Goal: Information Seeking & Learning: Learn about a topic

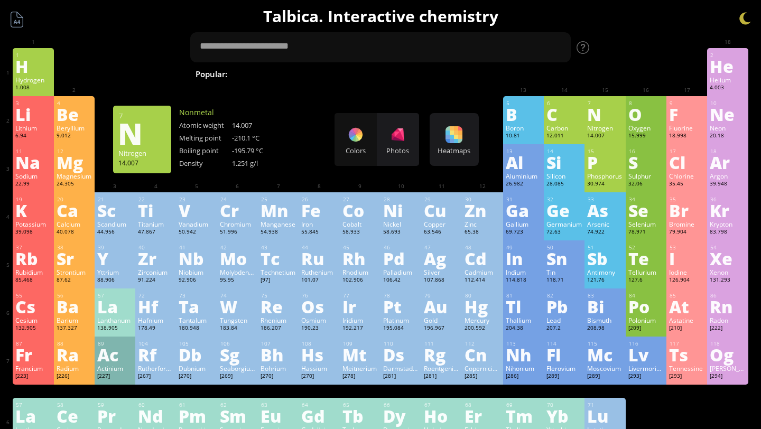
click at [636, 51] on div at bounding box center [646, 56] width 41 height 16
click at [643, 118] on div "O" at bounding box center [646, 114] width 35 height 17
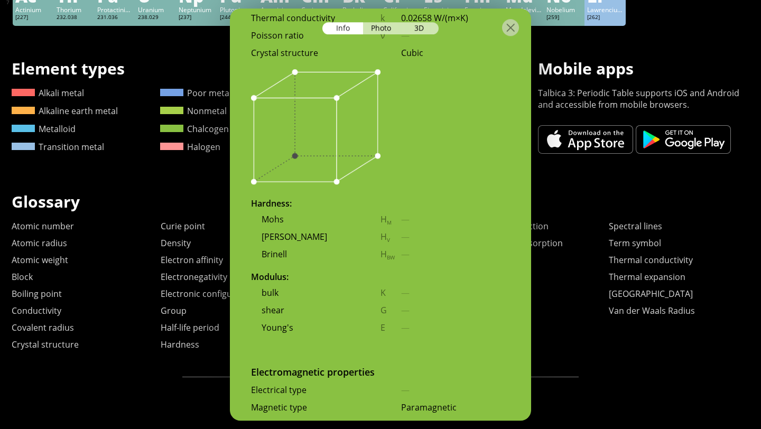
scroll to position [1456, 0]
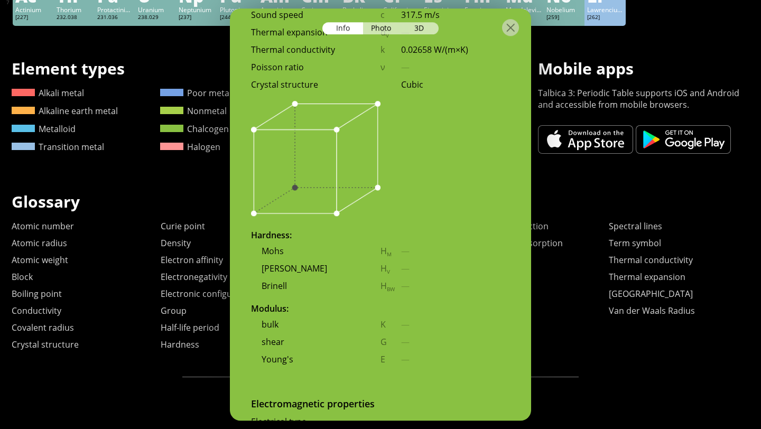
click at [577, 200] on h1 "Glossary" at bounding box center [381, 202] width 738 height 22
click at [395, 30] on div "Photo" at bounding box center [382, 28] width 38 height 12
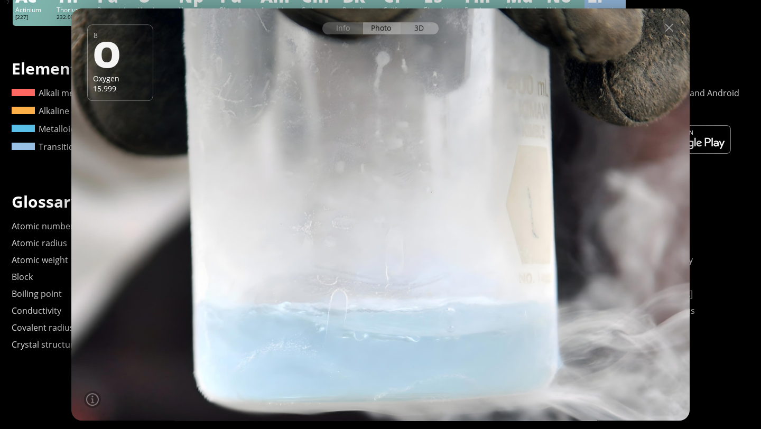
click at [409, 29] on div "3D" at bounding box center [420, 28] width 38 height 12
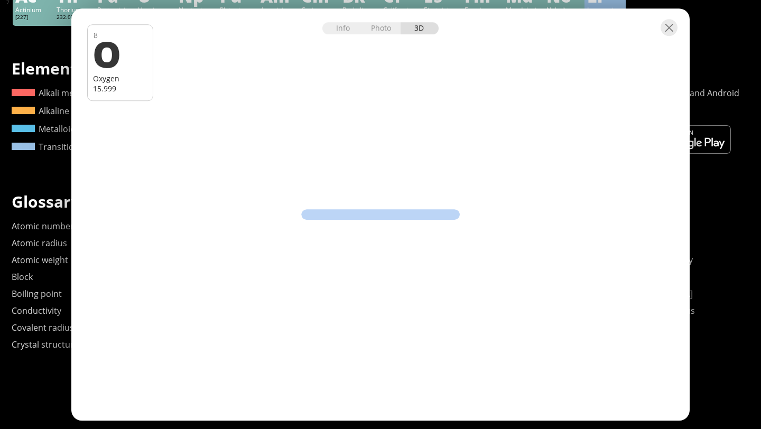
click at [417, 22] on div "Info Photo 3D" at bounding box center [381, 28] width 116 height 12
click at [668, 20] on div at bounding box center [669, 27] width 17 height 17
click at [669, 29] on div at bounding box center [669, 27] width 17 height 17
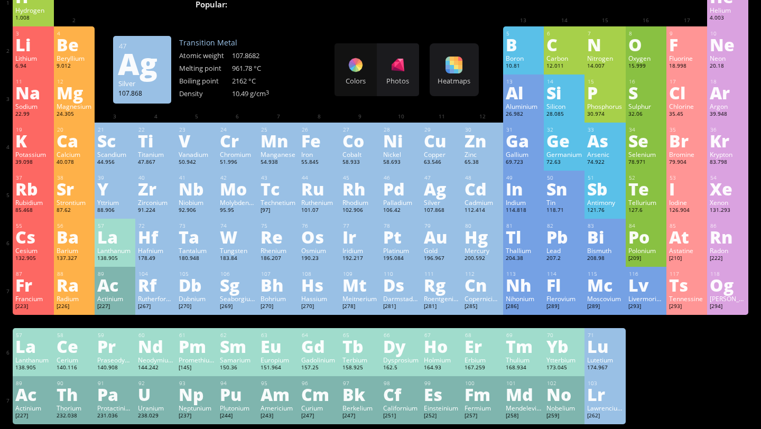
scroll to position [0, 0]
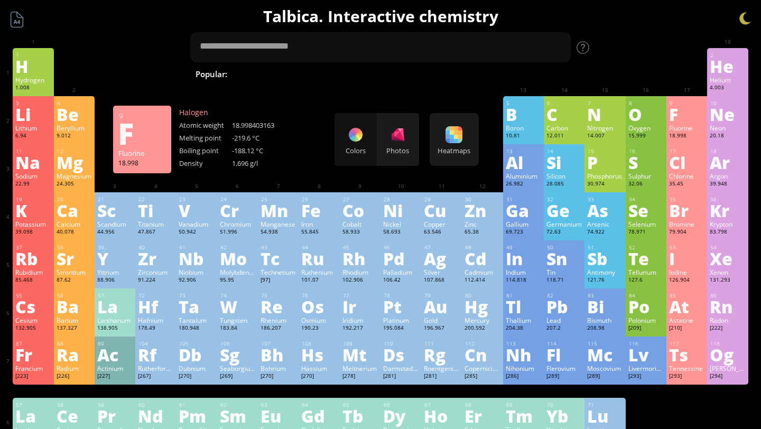
click at [675, 102] on div "9" at bounding box center [687, 103] width 35 height 7
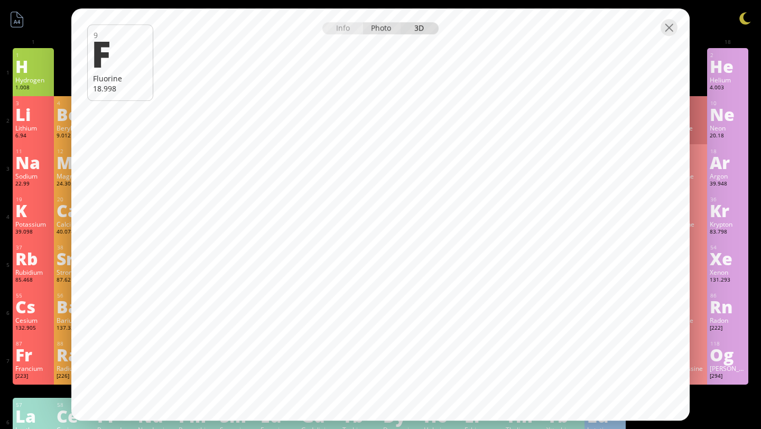
click at [376, 26] on div "Photo" at bounding box center [382, 28] width 38 height 12
click at [376, 26] on div "Info Photo 3D" at bounding box center [381, 28] width 116 height 12
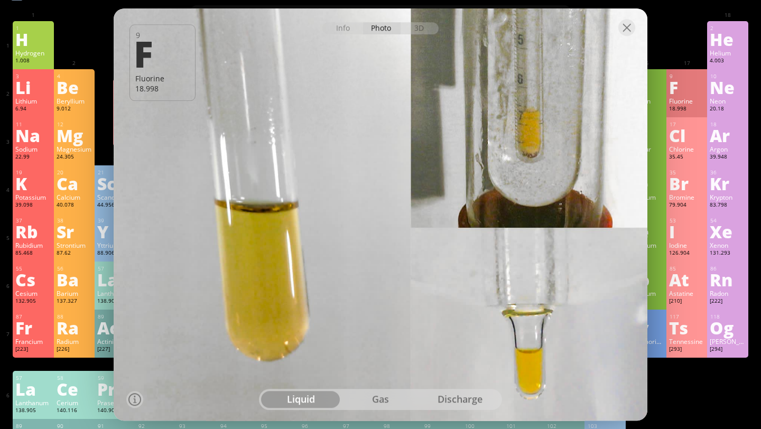
scroll to position [16, 0]
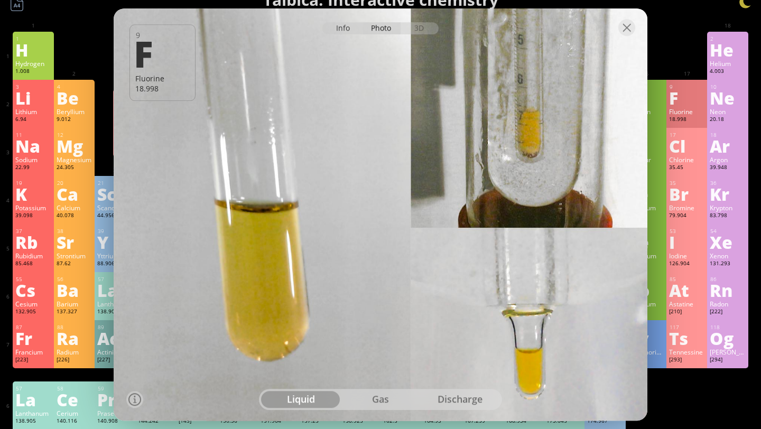
click at [350, 30] on div "Info" at bounding box center [343, 28] width 41 height 12
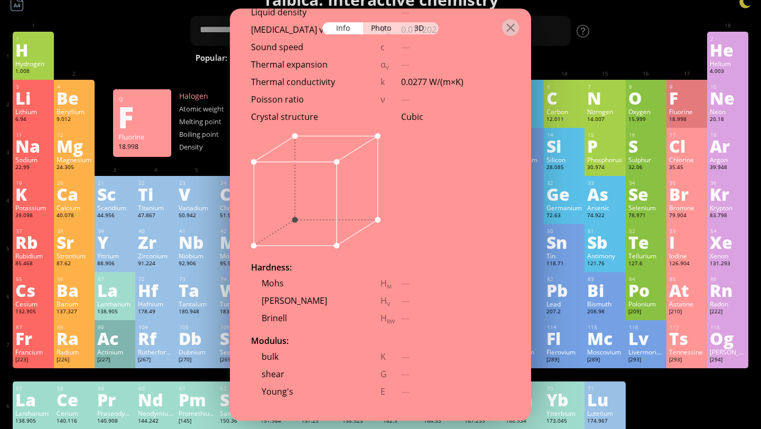
scroll to position [1398, 0]
click at [512, 30] on div at bounding box center [510, 27] width 17 height 17
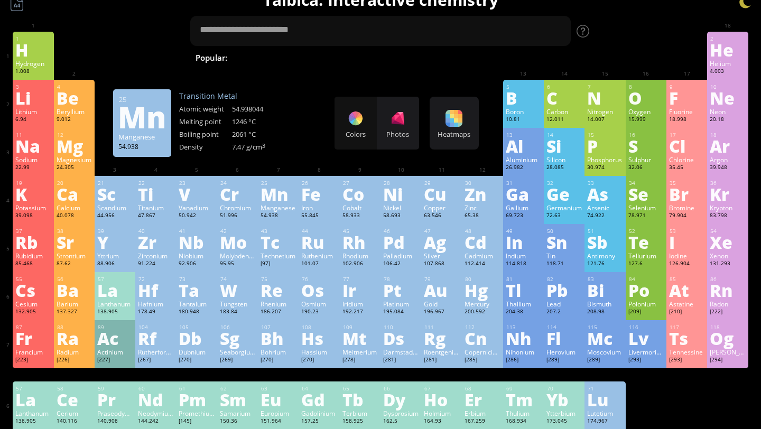
click at [283, 200] on div "Mn" at bounding box center [278, 194] width 35 height 17
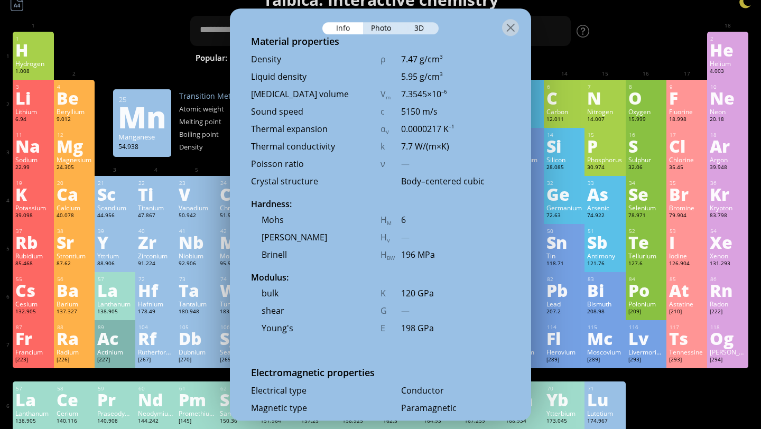
scroll to position [1462, 0]
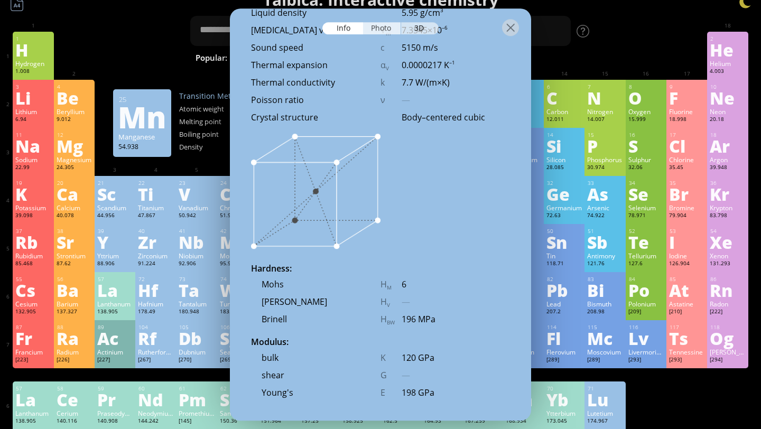
click at [388, 28] on div "Photo" at bounding box center [382, 28] width 38 height 12
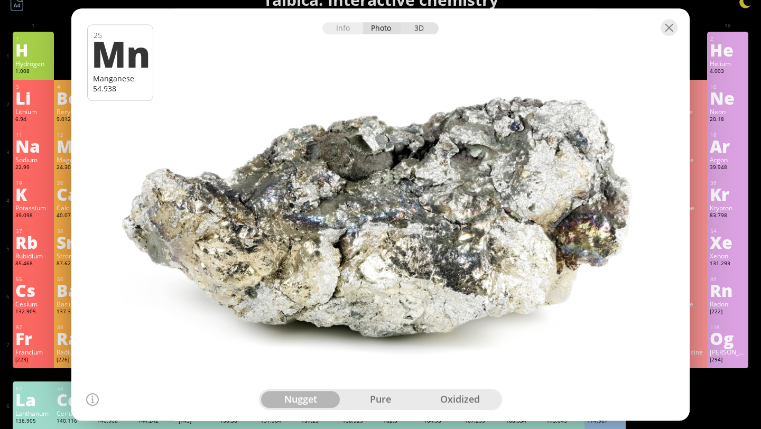
click at [407, 29] on div "3D" at bounding box center [420, 28] width 38 height 12
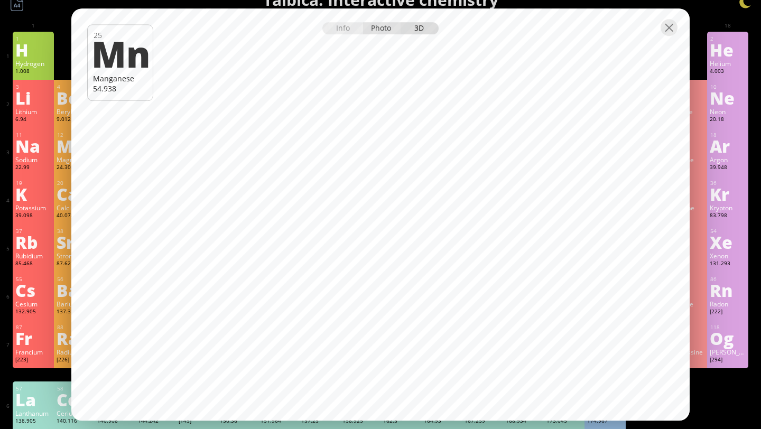
click at [377, 33] on div "Photo" at bounding box center [382, 28] width 38 height 12
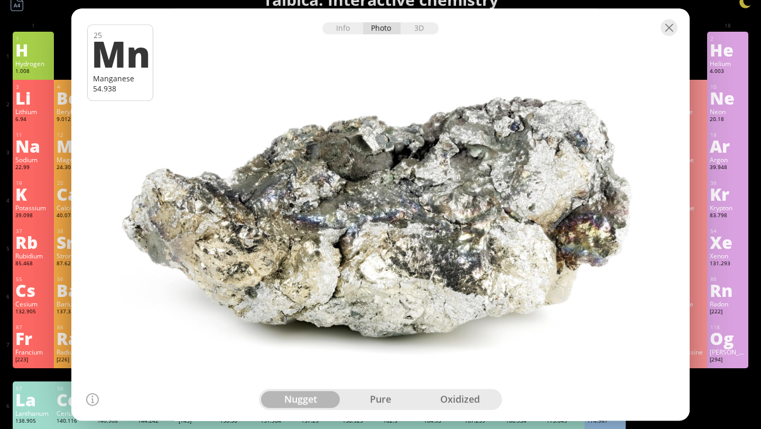
click at [375, 395] on div "pure" at bounding box center [381, 399] width 80 height 17
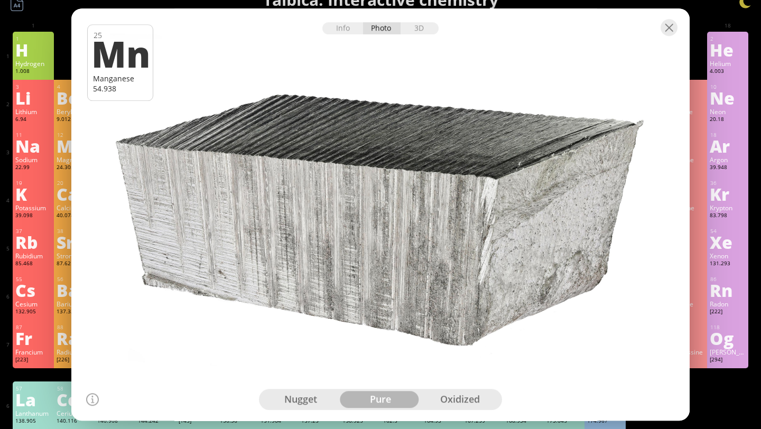
click at [429, 398] on div "oxidized" at bounding box center [460, 399] width 80 height 17
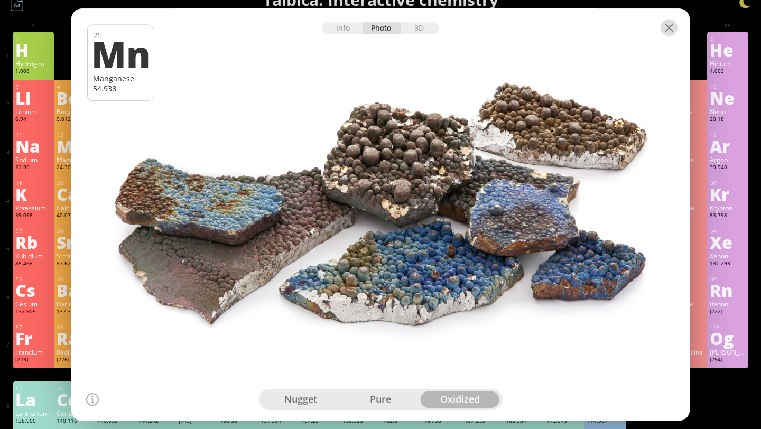
click at [673, 29] on div at bounding box center [669, 27] width 17 height 17
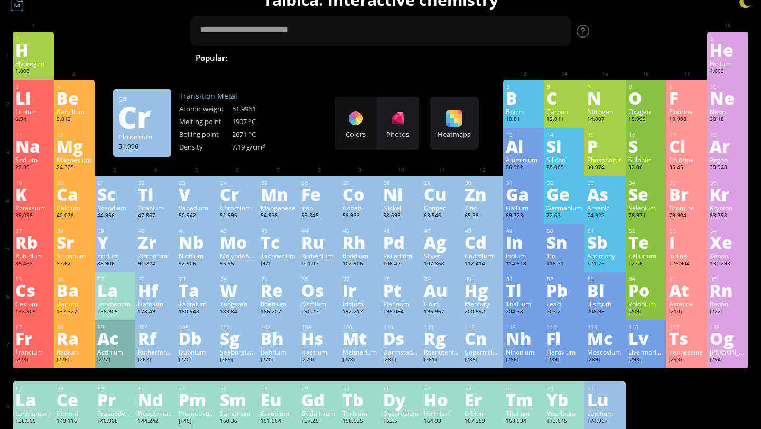
click at [243, 187] on div "Cr" at bounding box center [237, 194] width 35 height 17
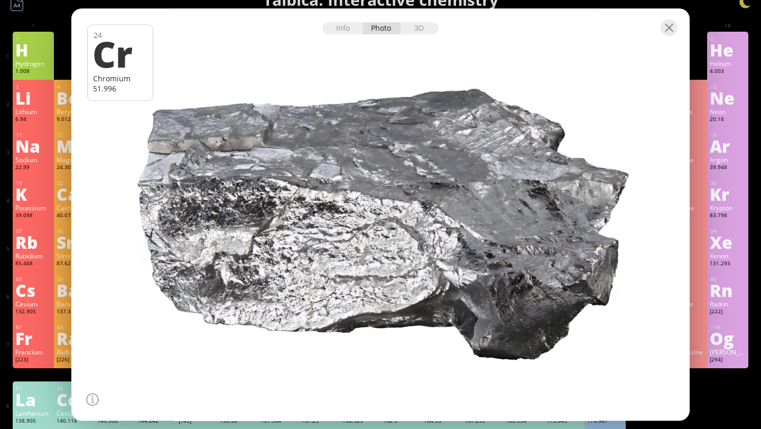
click at [392, 232] on div at bounding box center [380, 214] width 625 height 416
click at [419, 27] on div "3D" at bounding box center [420, 28] width 38 height 12
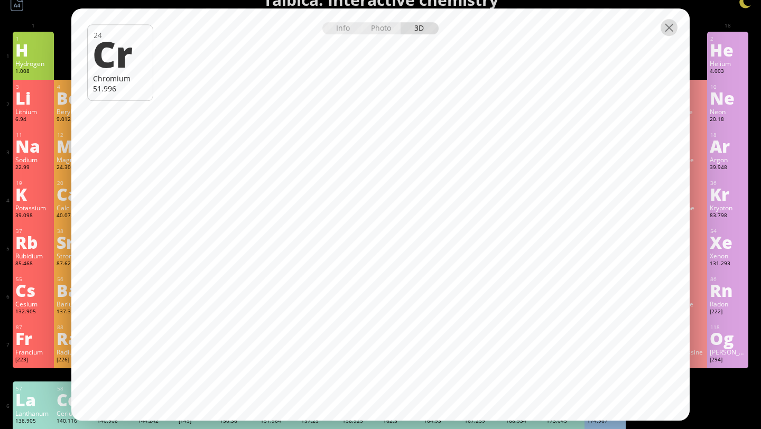
click at [665, 25] on div at bounding box center [669, 27] width 17 height 17
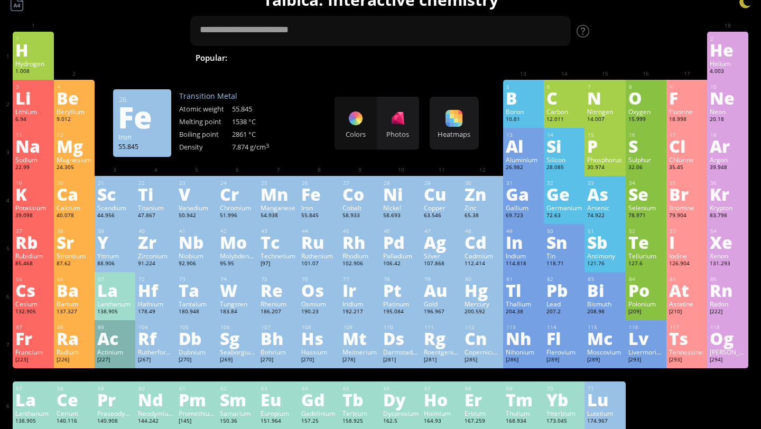
click at [317, 198] on div "Fe" at bounding box center [318, 194] width 35 height 17
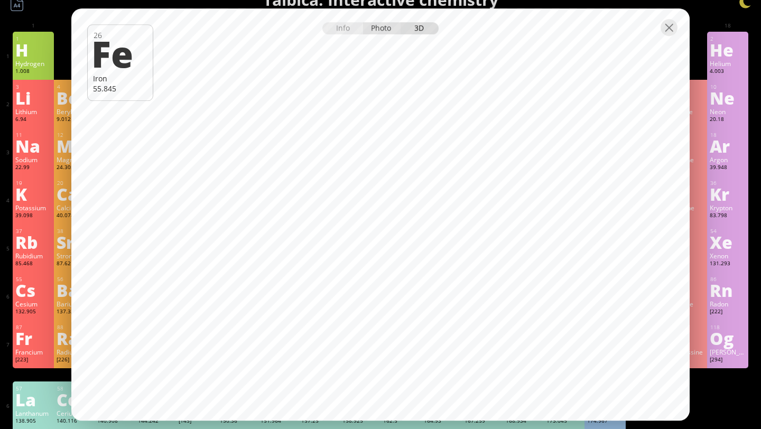
click at [383, 25] on div "Photo" at bounding box center [382, 28] width 38 height 12
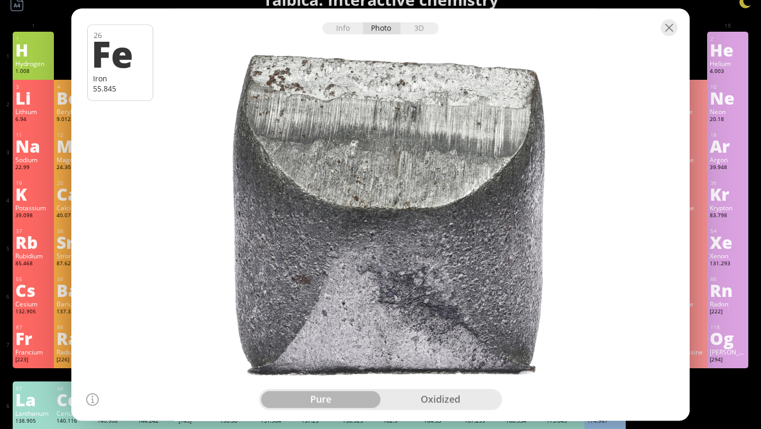
click at [444, 401] on div "oxidized" at bounding box center [440, 399] width 119 height 17
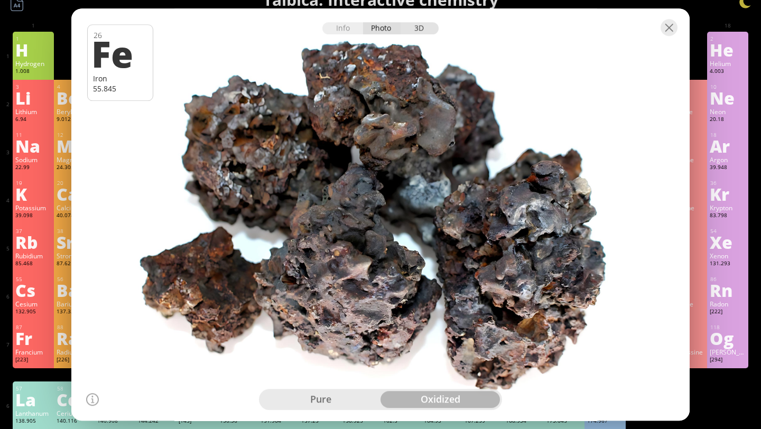
click at [417, 26] on div "3D" at bounding box center [420, 28] width 38 height 12
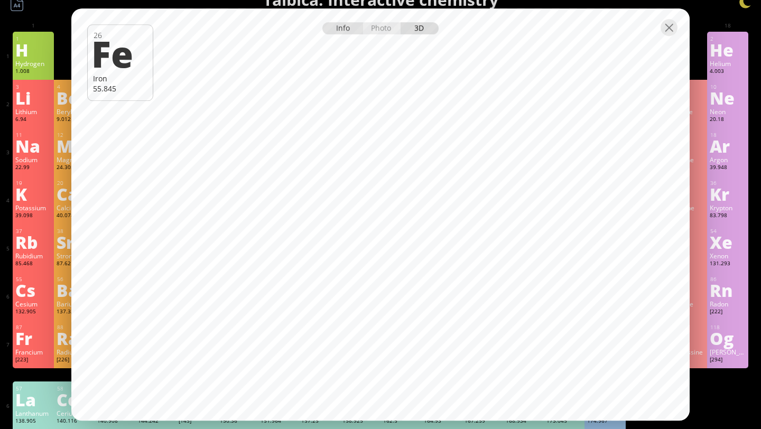
click at [344, 28] on div "Info" at bounding box center [343, 28] width 41 height 12
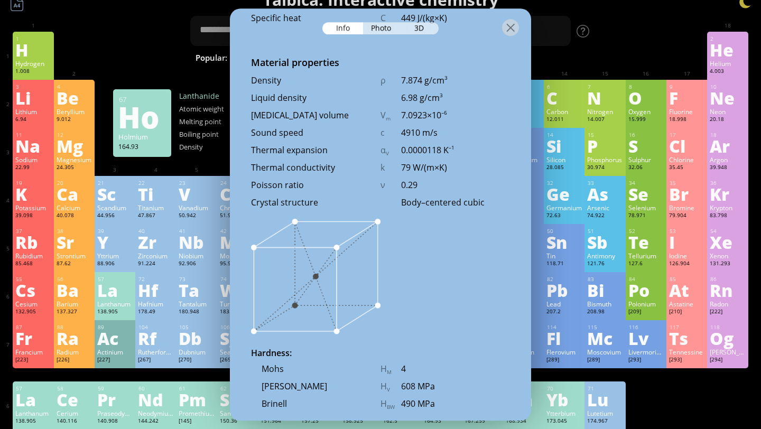
scroll to position [1388, 0]
click at [506, 21] on div at bounding box center [510, 27] width 17 height 17
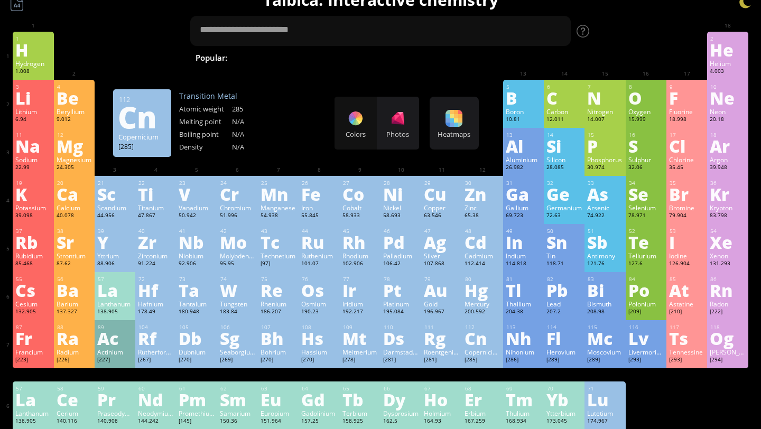
click at [483, 338] on div "Cn" at bounding box center [482, 338] width 35 height 17
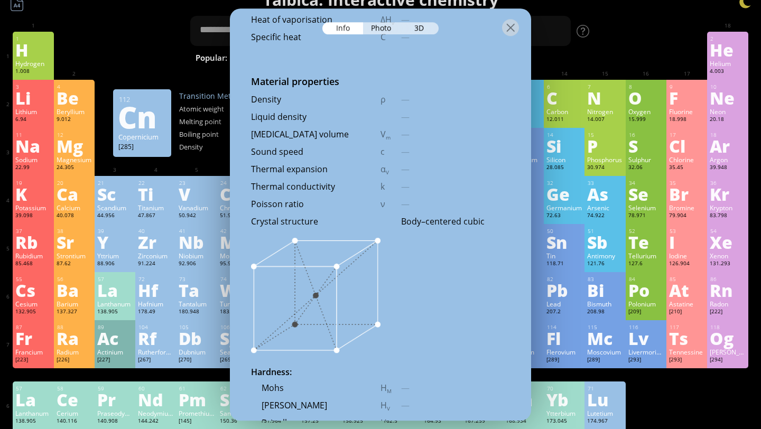
scroll to position [1406, 0]
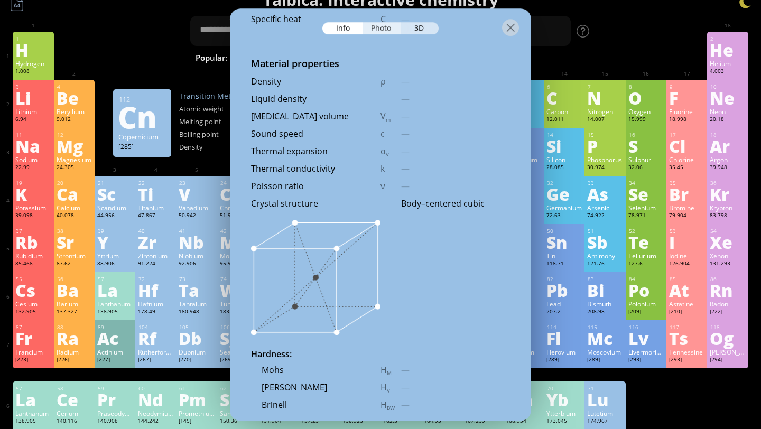
click at [382, 28] on div "Photo" at bounding box center [382, 28] width 38 height 12
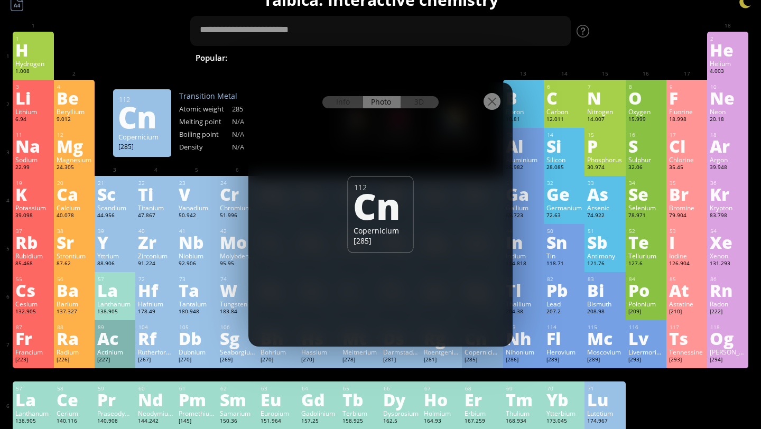
click at [417, 109] on div at bounding box center [380, 100] width 264 height 37
click at [417, 106] on div "3D" at bounding box center [420, 102] width 38 height 12
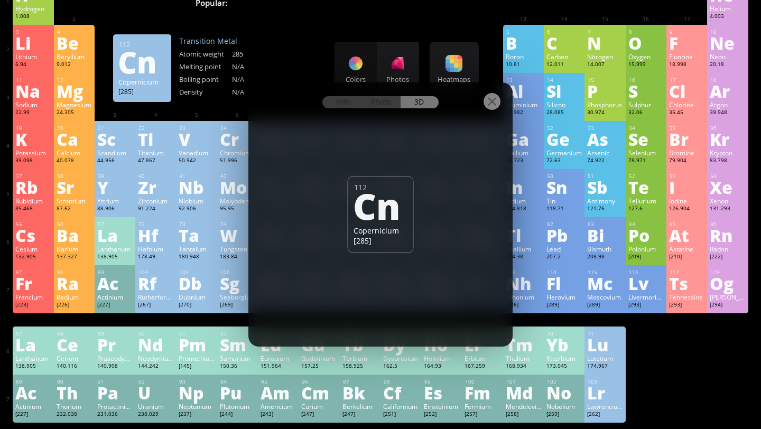
scroll to position [75, 0]
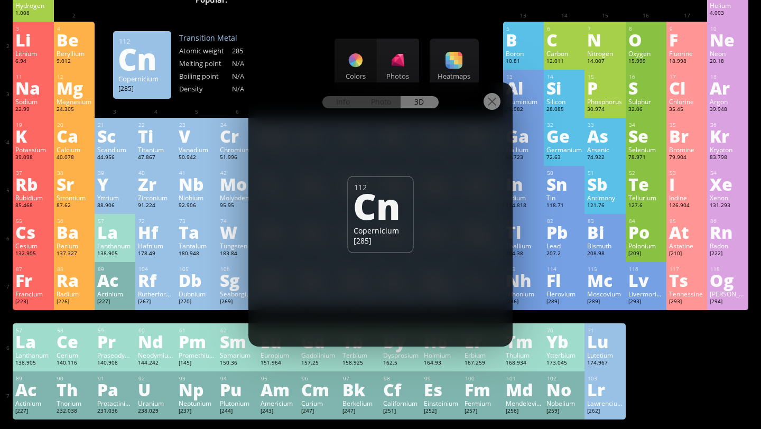
click at [412, 104] on div "Info Photo 3D" at bounding box center [381, 102] width 116 height 12
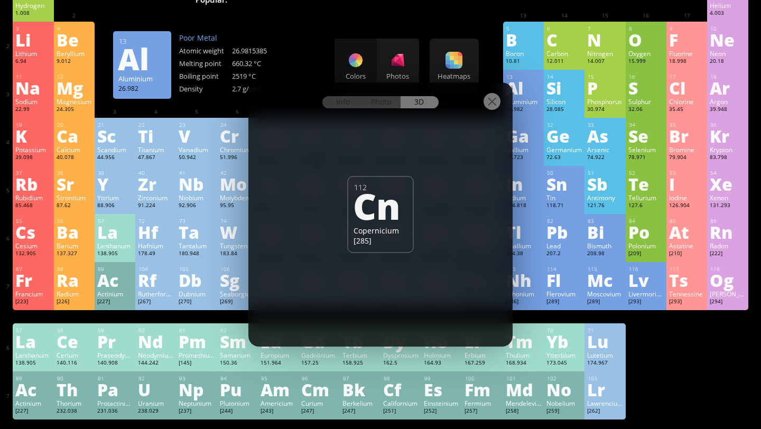
click at [496, 101] on div at bounding box center [492, 101] width 17 height 17
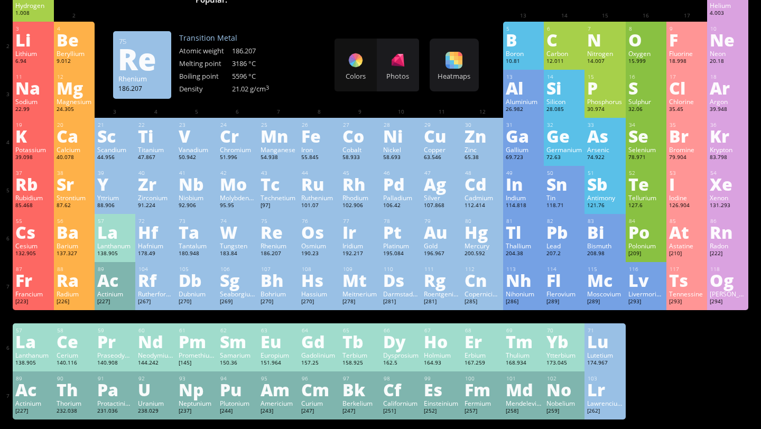
click at [270, 226] on div "Re" at bounding box center [278, 232] width 35 height 17
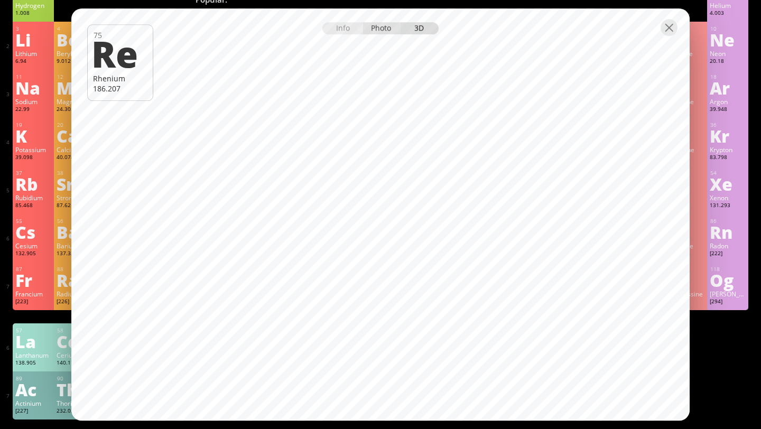
click at [378, 30] on div "Photo" at bounding box center [382, 28] width 38 height 12
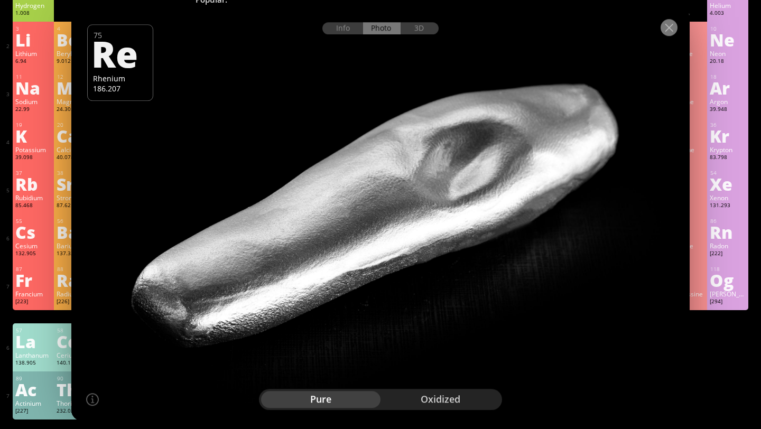
click at [674, 24] on div at bounding box center [669, 27] width 17 height 17
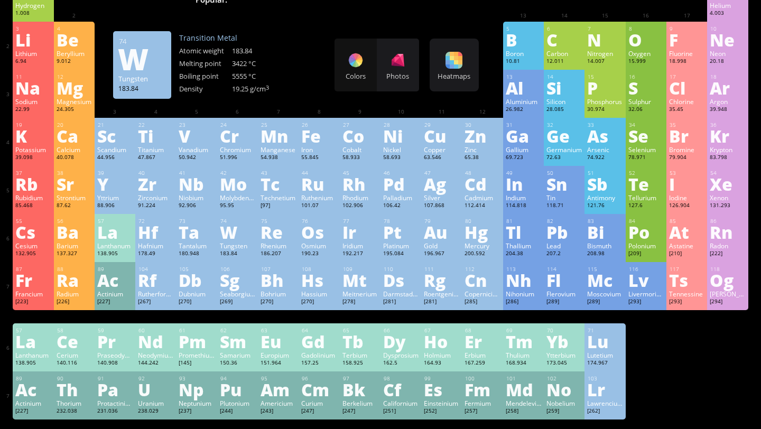
click at [238, 240] on div "W" at bounding box center [237, 232] width 35 height 17
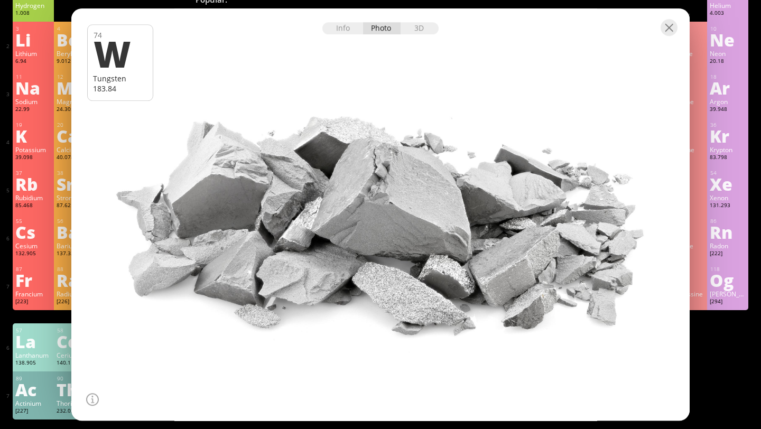
click at [398, 34] on div "Info Photo 3D" at bounding box center [381, 28] width 116 height 12
click at [407, 28] on div "3D" at bounding box center [420, 28] width 38 height 12
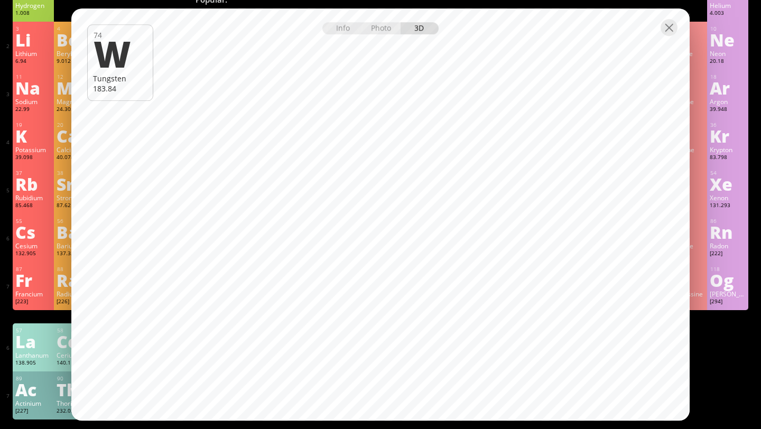
scroll to position [75, 0]
click at [390, 29] on div "Photo" at bounding box center [382, 28] width 38 height 12
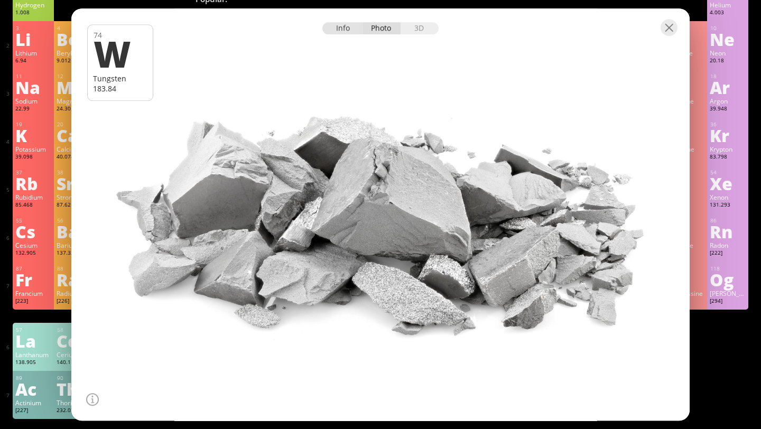
click at [350, 30] on div "Info" at bounding box center [343, 28] width 41 height 12
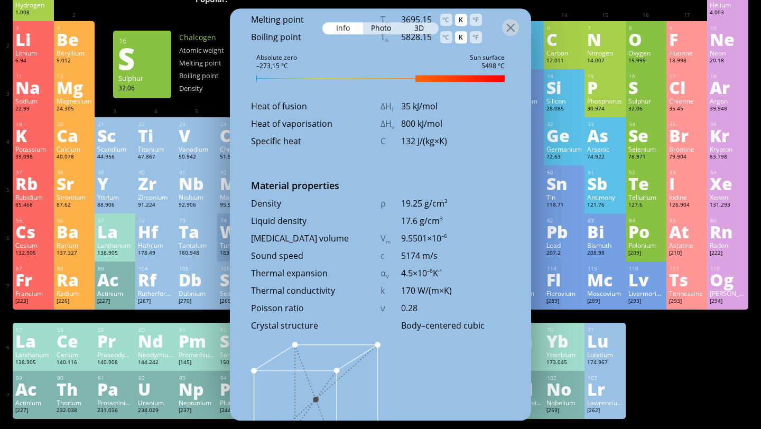
click at [594, 96] on div "P" at bounding box center [604, 87] width 35 height 17
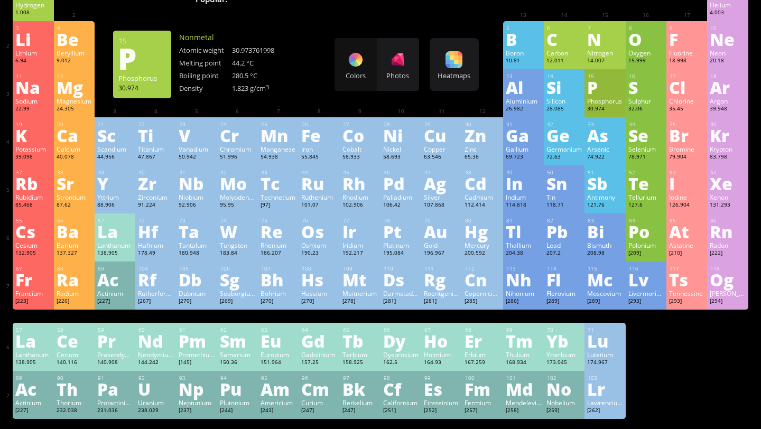
scroll to position [1252, 0]
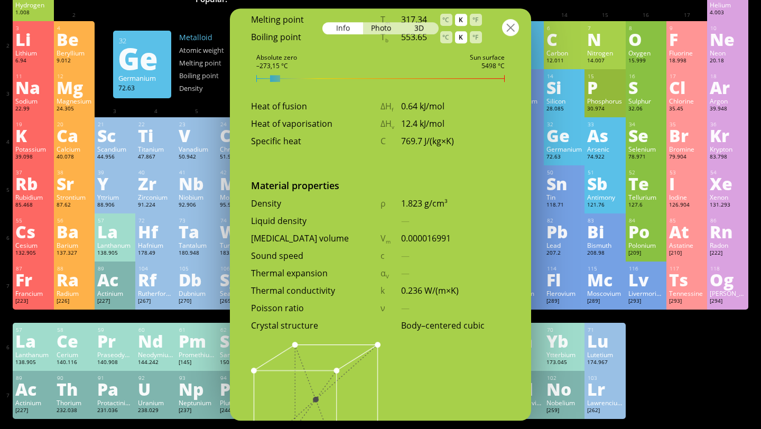
click at [506, 29] on div at bounding box center [510, 27] width 17 height 17
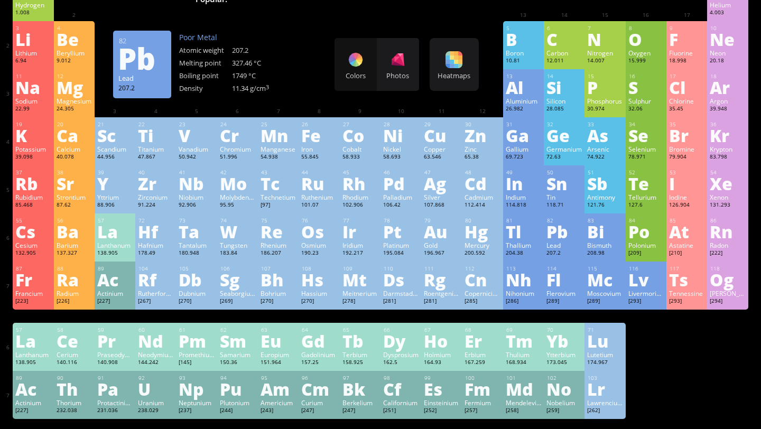
click at [550, 228] on div "Pb" at bounding box center [564, 231] width 35 height 17
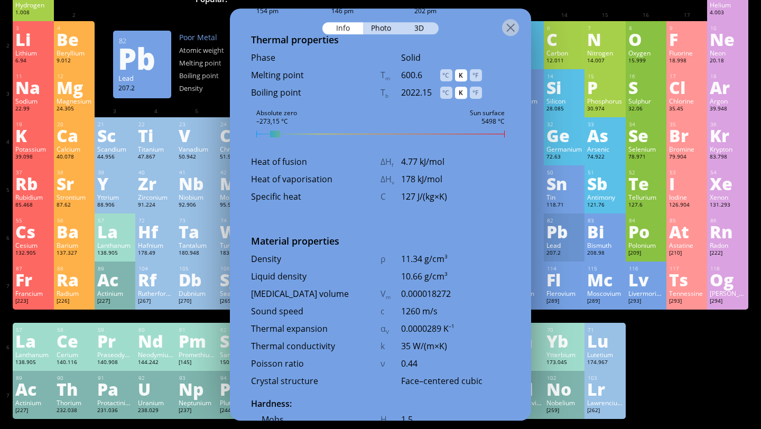
scroll to position [1308, 0]
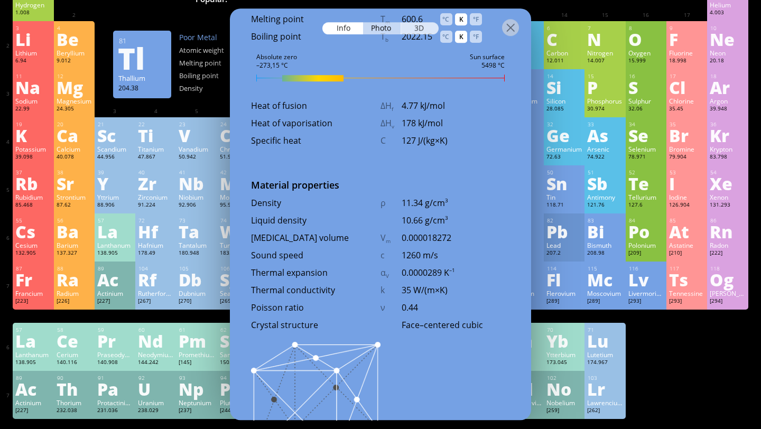
click at [417, 29] on div "3D" at bounding box center [420, 28] width 38 height 12
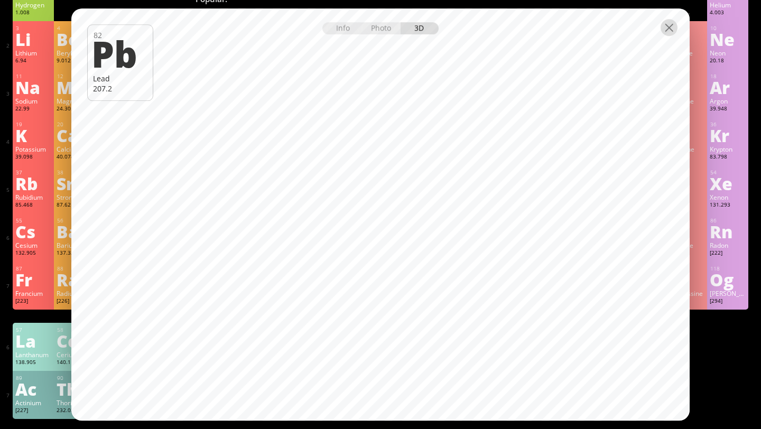
click at [669, 29] on div at bounding box center [669, 27] width 17 height 17
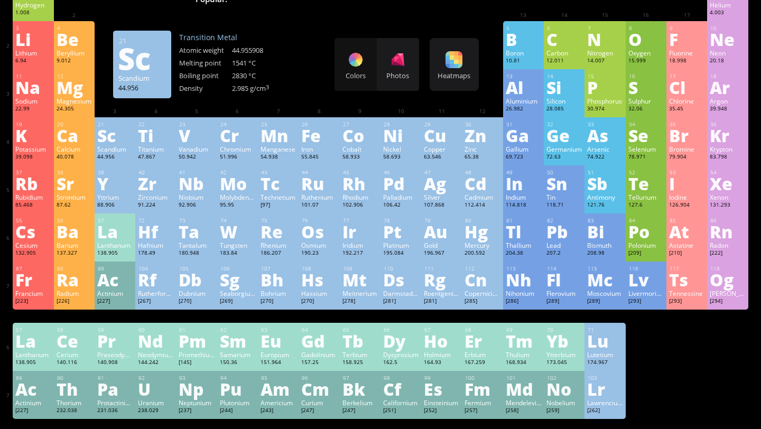
click at [114, 133] on div "Sc" at bounding box center [114, 135] width 35 height 17
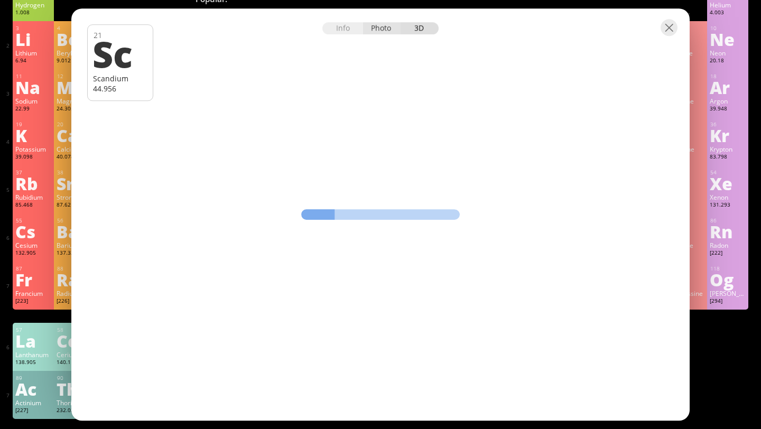
click at [376, 29] on div "Photo" at bounding box center [382, 28] width 38 height 12
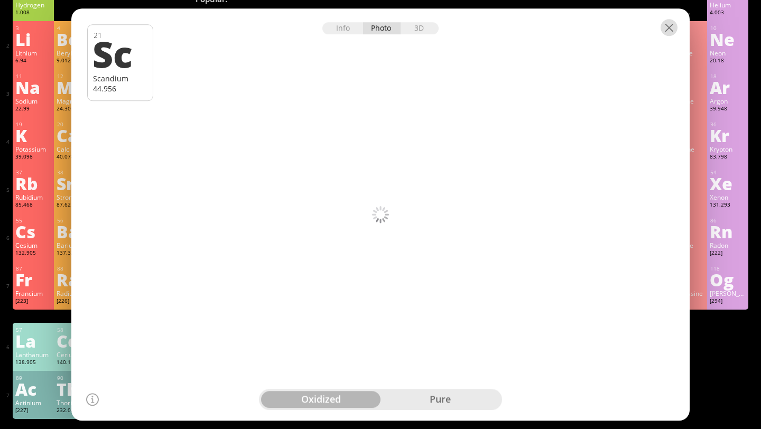
click at [670, 29] on div at bounding box center [669, 27] width 17 height 17
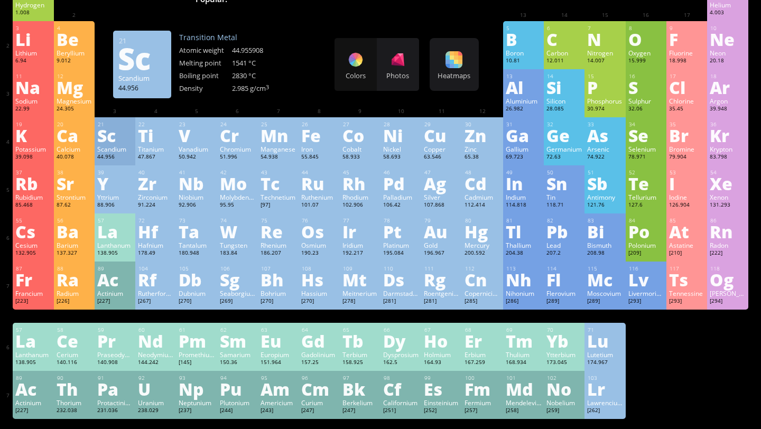
click at [111, 122] on div at bounding box center [380, 214] width 625 height 416
click at [110, 131] on div at bounding box center [380, 214] width 625 height 416
click at [152, 131] on div at bounding box center [380, 214] width 625 height 416
click at [152, 131] on div "Ti" at bounding box center [155, 135] width 35 height 17
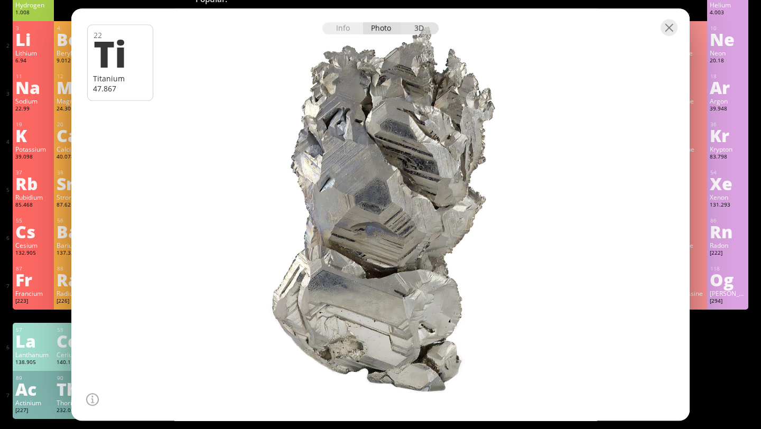
click at [409, 29] on div "3D" at bounding box center [420, 28] width 38 height 12
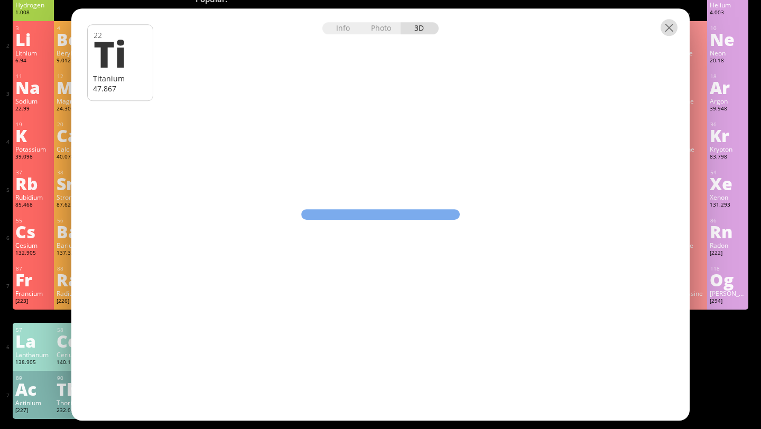
click at [674, 28] on div at bounding box center [669, 27] width 17 height 17
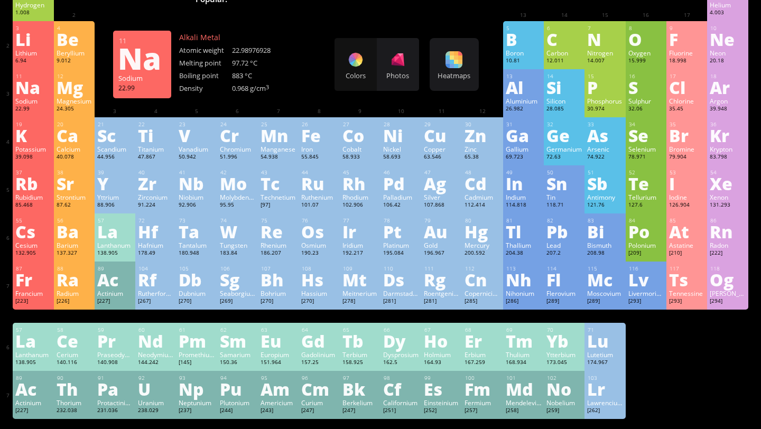
click at [33, 92] on div "Na" at bounding box center [32, 87] width 35 height 17
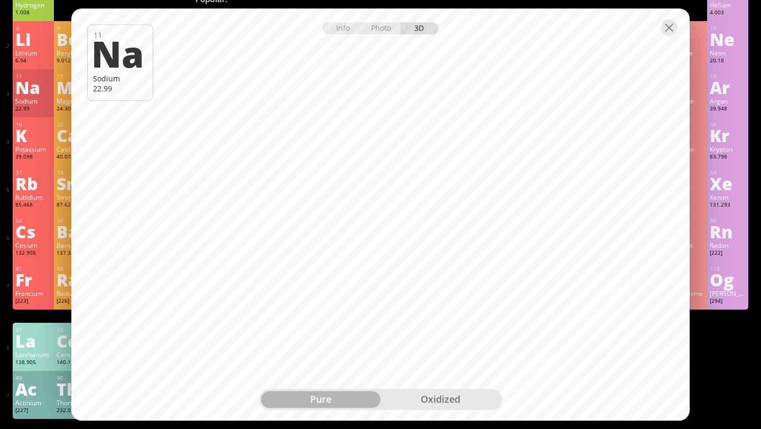
click at [456, 396] on div "oxidized" at bounding box center [440, 399] width 119 height 17
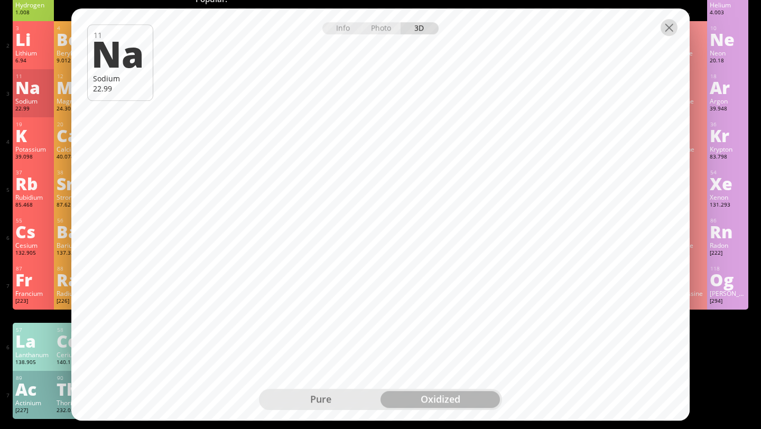
click at [673, 27] on div at bounding box center [669, 27] width 17 height 17
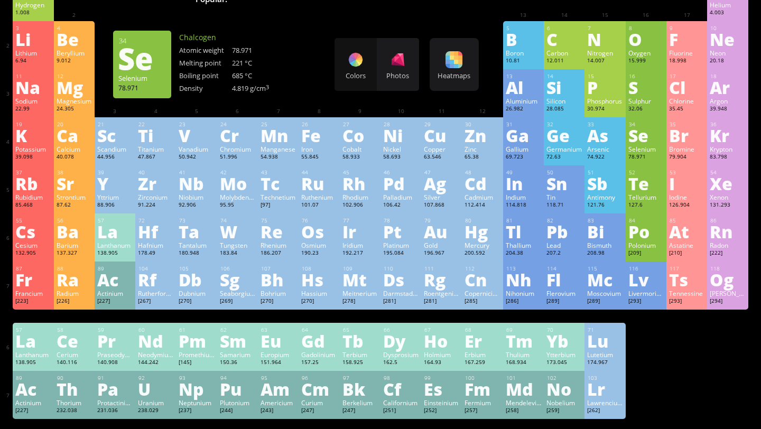
drag, startPoint x: 294, startPoint y: 80, endPoint x: 342, endPoint y: 76, distance: 47.8
click at [294, 80] on div at bounding box center [278, 77] width 35 height 8
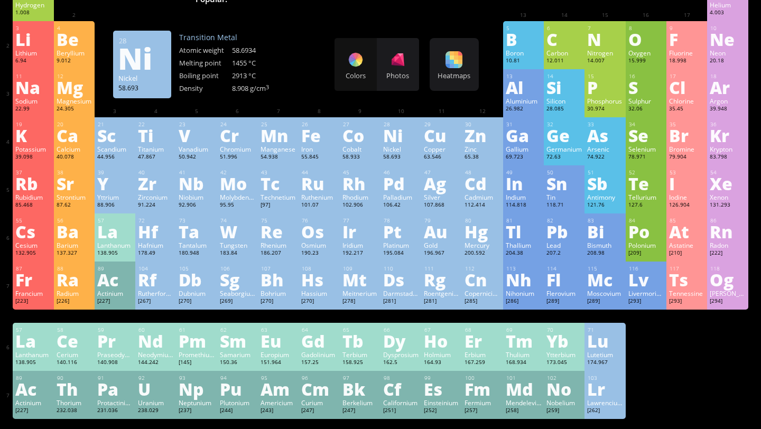
drag, startPoint x: 300, startPoint y: 65, endPoint x: 303, endPoint y: 59, distance: 6.9
click at [301, 60] on div "3 [PERSON_NAME] 6.94 −1, +1 −1, +1 180.54 °C 1342 °C 0.535 g/cm 3 [He]2s 1 4 Be…" at bounding box center [381, 45] width 736 height 48
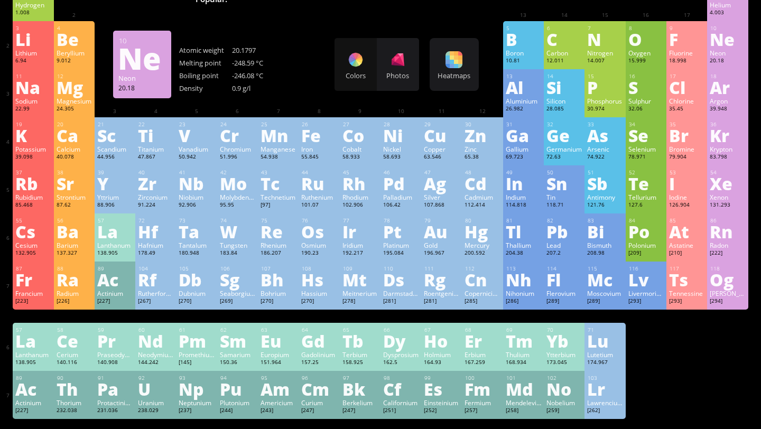
click at [712, 35] on div "Ne" at bounding box center [727, 39] width 35 height 17
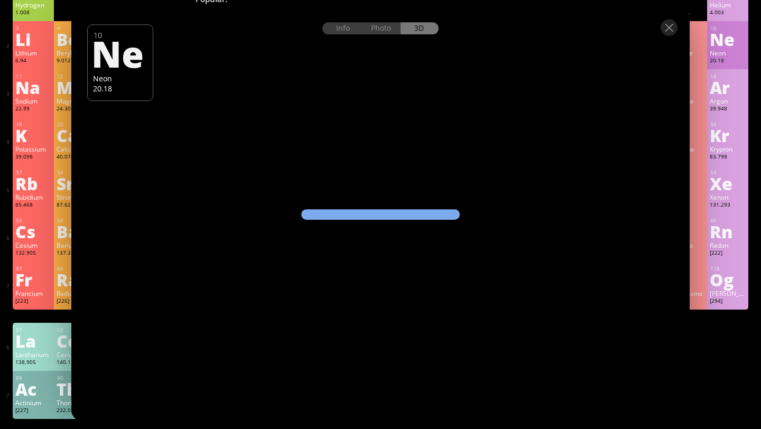
click at [375, 27] on div "Photo" at bounding box center [382, 28] width 38 height 12
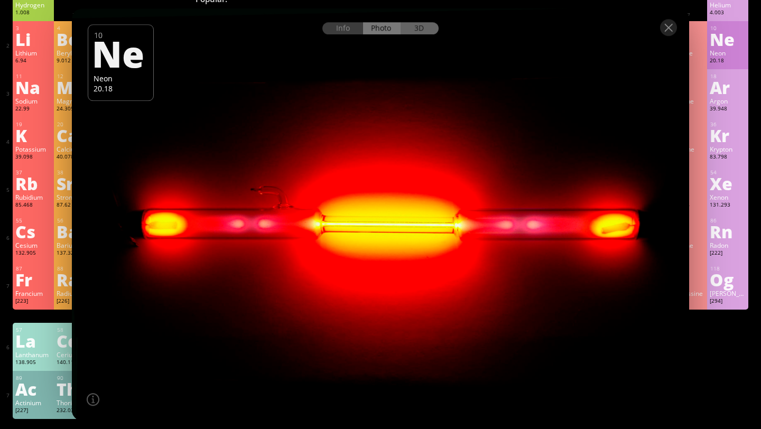
click at [421, 30] on div "3D" at bounding box center [420, 28] width 38 height 12
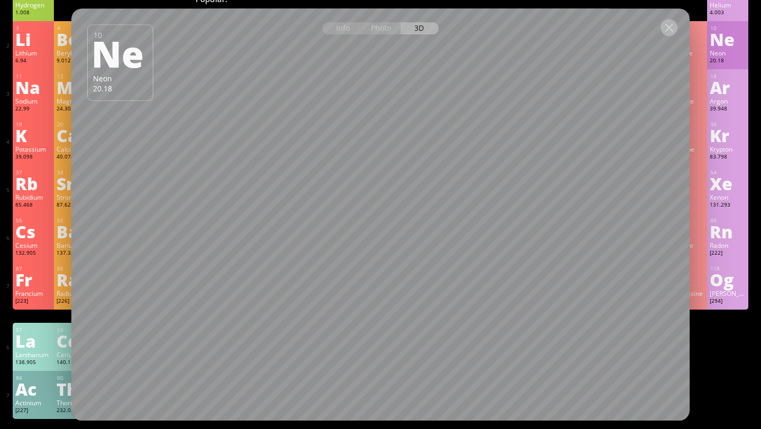
click at [667, 30] on div at bounding box center [669, 27] width 17 height 17
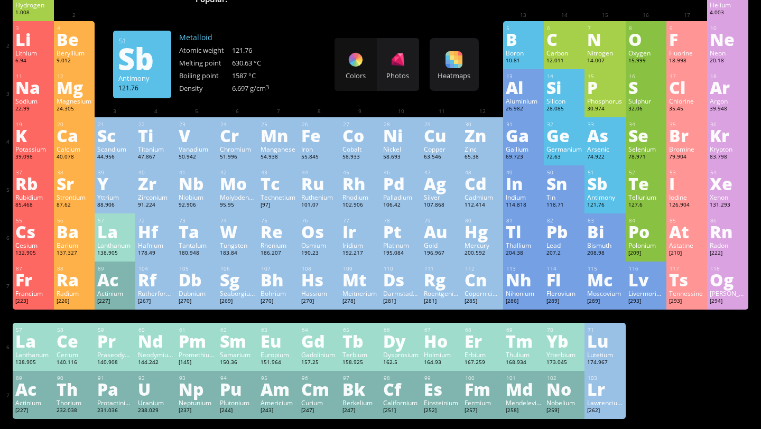
click at [598, 192] on div "Sb" at bounding box center [604, 183] width 35 height 17
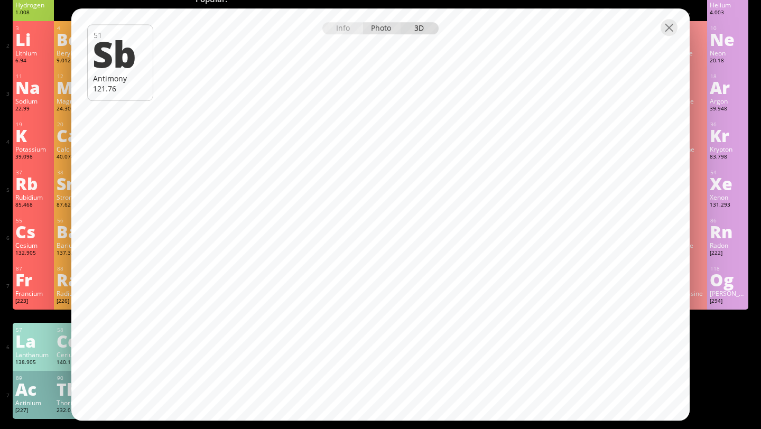
click at [382, 24] on div "Photo" at bounding box center [382, 28] width 38 height 12
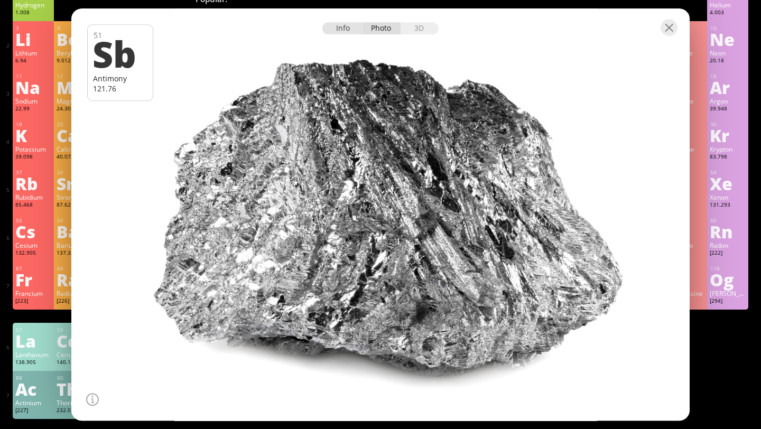
click at [347, 29] on div "Info" at bounding box center [343, 28] width 41 height 12
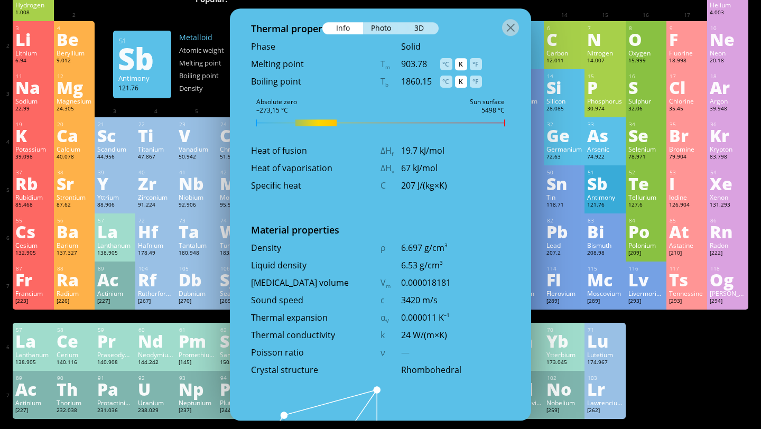
scroll to position [1247, 0]
click at [511, 26] on div at bounding box center [510, 27] width 17 height 17
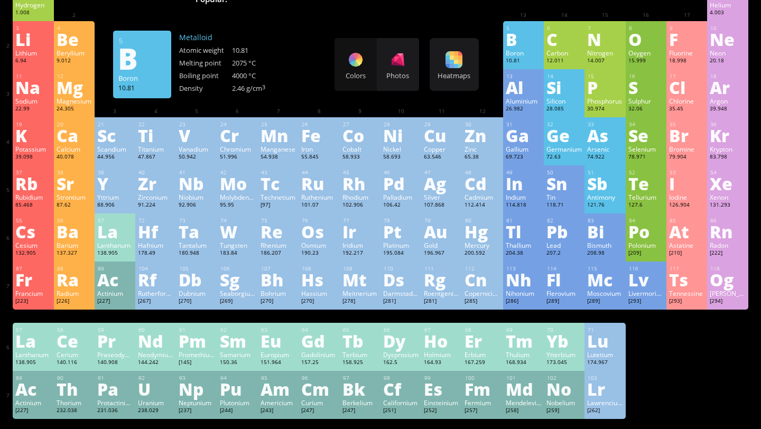
click at [291, 81] on div at bounding box center [278, 77] width 35 height 8
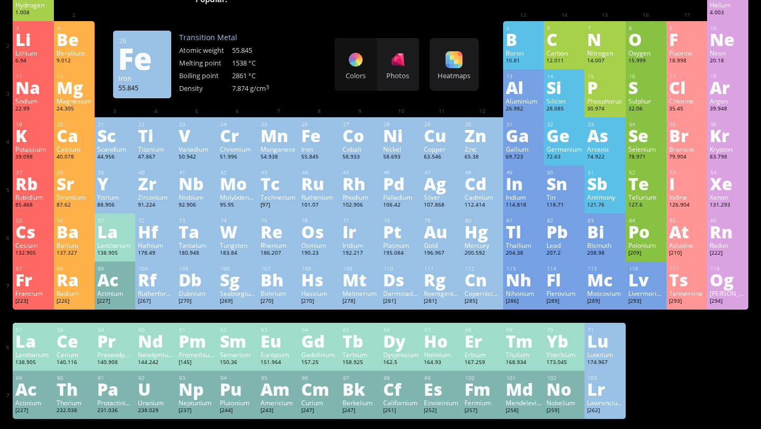
click at [296, 76] on div at bounding box center [278, 77] width 35 height 8
